Goal: Contribute content: Add original content to the website for others to see

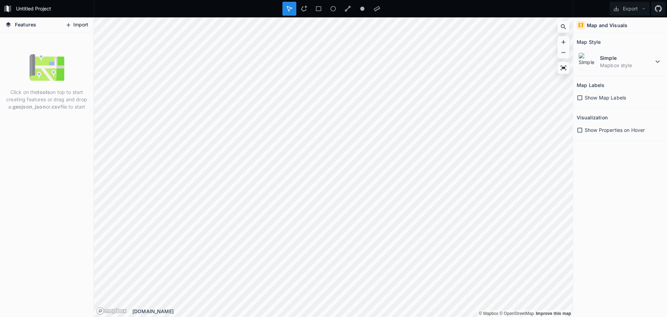
click at [74, 24] on button "Import" at bounding box center [77, 24] width 30 height 11
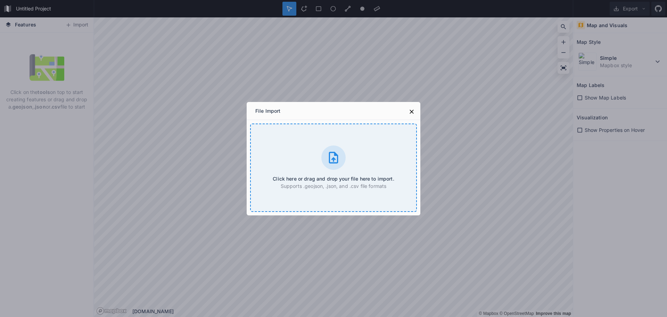
click at [355, 179] on h4 "Click here or drag and drop your file here to import." at bounding box center [333, 178] width 121 height 7
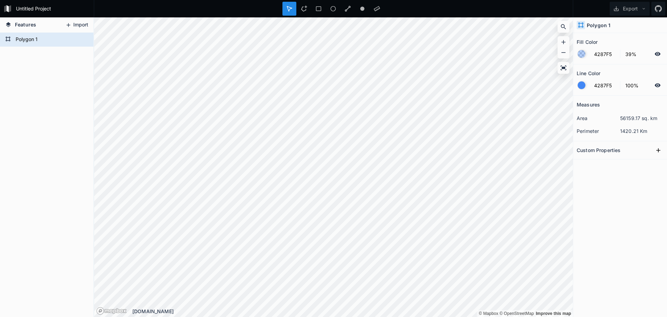
click at [74, 27] on button "Import" at bounding box center [77, 24] width 30 height 11
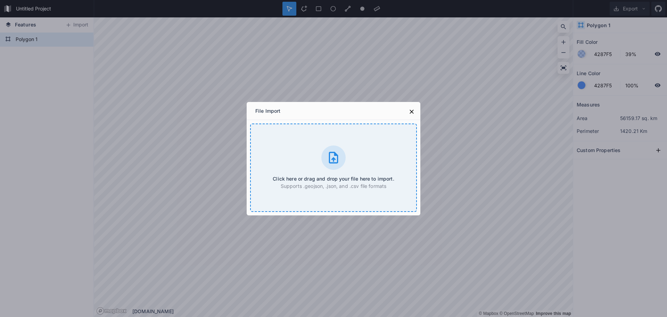
click at [347, 174] on div "Click here or drag and drop your file here to import. Supports .geojson, .json,…" at bounding box center [333, 167] width 167 height 88
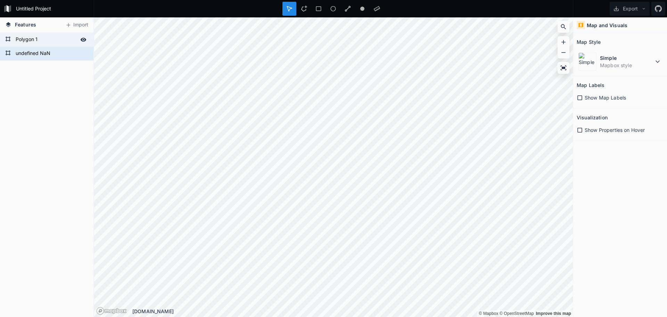
click at [83, 40] on icon at bounding box center [84, 40] width 6 height 4
click at [83, 40] on icon at bounding box center [84, 39] width 6 height 5
click at [63, 65] on div "Delete" at bounding box center [84, 66] width 70 height 14
click at [579, 131] on icon at bounding box center [580, 130] width 6 height 6
click at [581, 128] on icon at bounding box center [580, 130] width 5 height 5
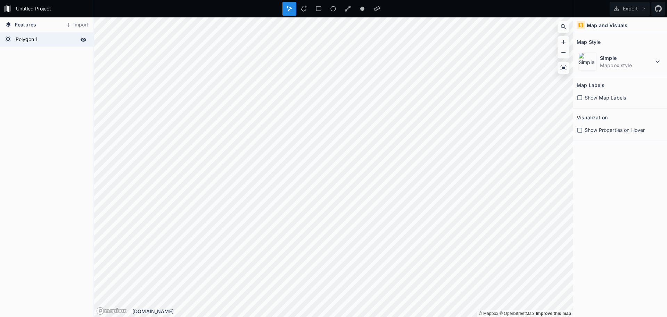
click at [580, 99] on icon at bounding box center [580, 98] width 6 height 6
click at [580, 99] on icon at bounding box center [580, 97] width 5 height 5
click at [579, 97] on icon at bounding box center [580, 98] width 6 height 6
click at [580, 97] on icon at bounding box center [580, 97] width 5 height 5
click at [652, 62] on dd "Mapbox style" at bounding box center [627, 65] width 54 height 7
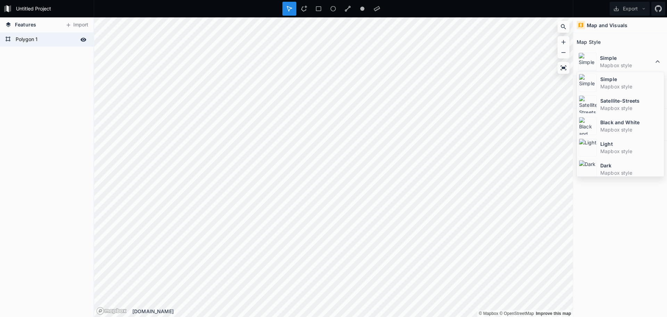
click at [614, 241] on div "Map and Visuals Map Style Simple Mapbox style Simple Mapbox style Satellite-Str…" at bounding box center [620, 166] width 94 height 299
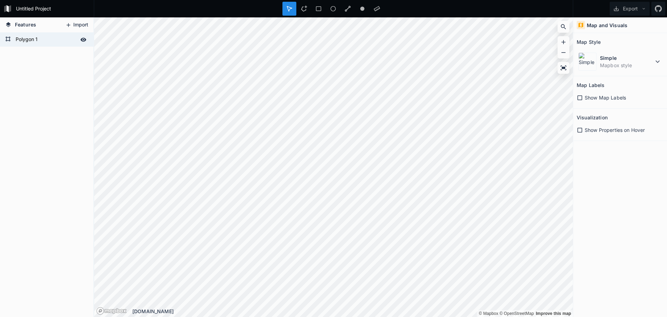
click at [80, 24] on button "Import" at bounding box center [77, 24] width 30 height 11
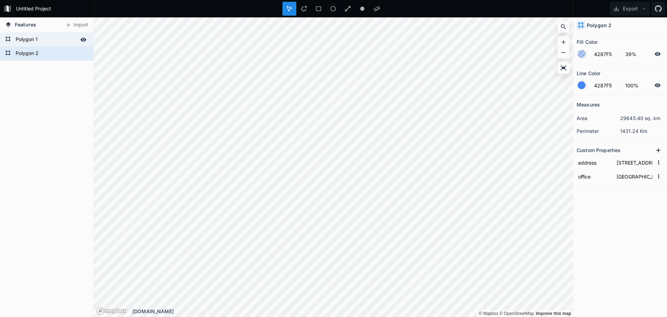
click at [67, 40] on form "Polygon 1" at bounding box center [46, 39] width 65 height 10
click at [66, 53] on form "Polygon 2" at bounding box center [46, 53] width 65 height 10
click at [74, 22] on button "Import" at bounding box center [77, 24] width 30 height 11
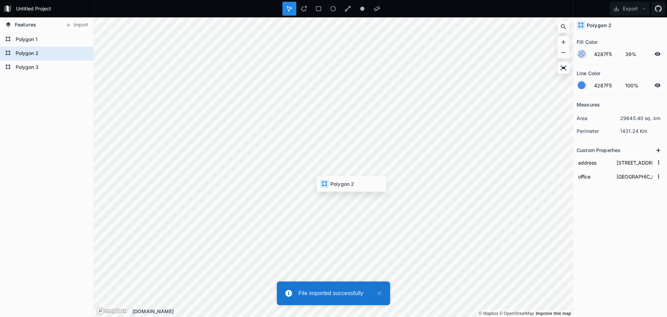
type input "[STREET_ADDRESS][PERSON_NAME]"
type input "[GEOGRAPHIC_DATA]"
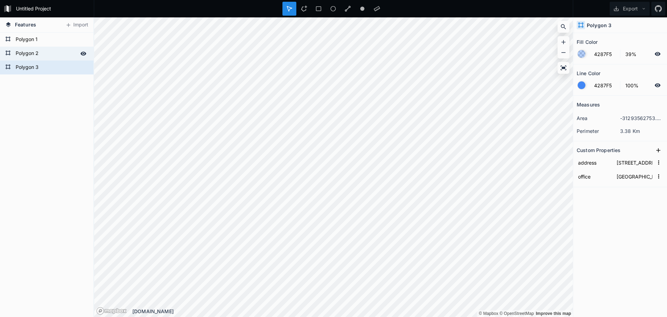
click at [83, 54] on icon at bounding box center [84, 53] width 6 height 4
click at [83, 54] on icon at bounding box center [84, 53] width 6 height 5
click at [74, 24] on button "Import" at bounding box center [77, 24] width 30 height 11
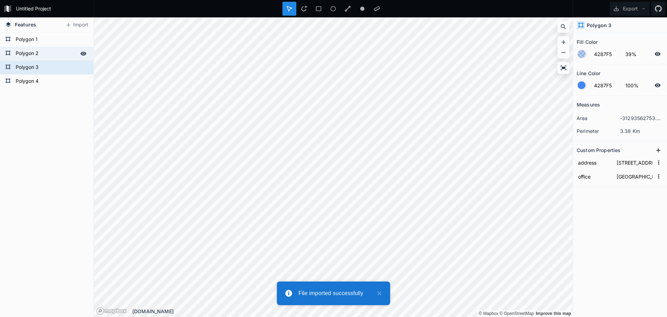
type input "[STREET_ADDRESS]"
type input "[GEOGRAPHIC_DATA]"
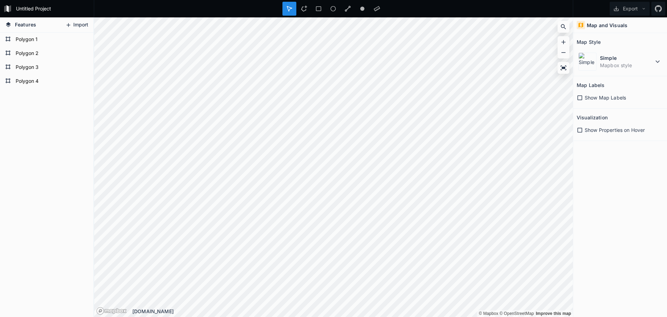
click at [72, 23] on button "Import" at bounding box center [77, 24] width 30 height 11
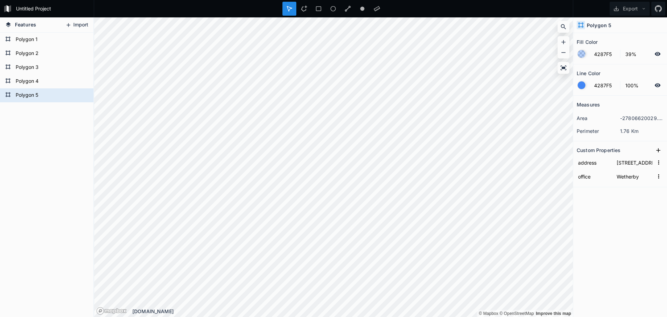
click at [75, 26] on button "Import" at bounding box center [77, 24] width 30 height 11
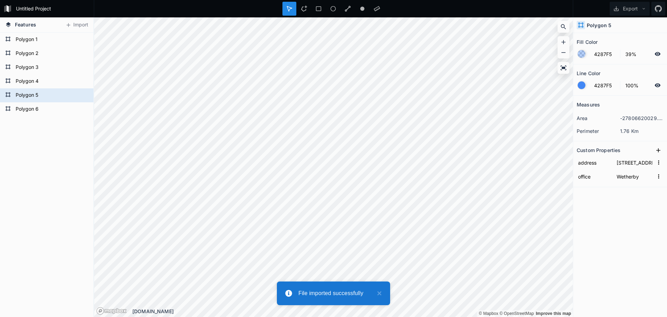
type input "[STREET_ADDRESS]"
type input "[GEOGRAPHIC_DATA]"
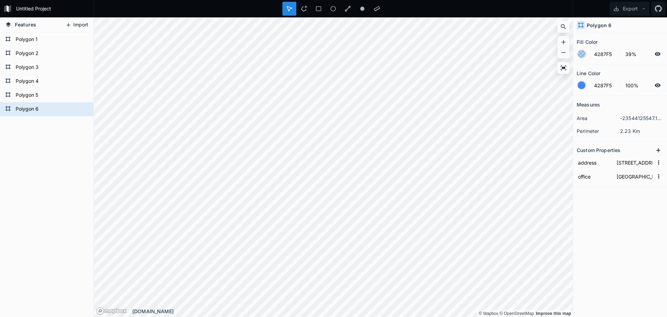
click at [76, 25] on button "Import" at bounding box center [77, 24] width 30 height 11
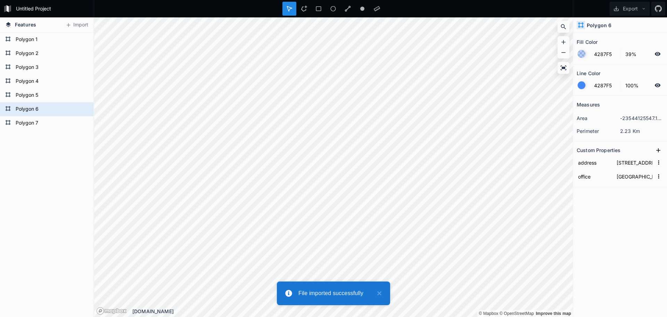
type input "[STREET_ADDRESS]"
type input "[GEOGRAPHIC_DATA]"
